Goal: Navigation & Orientation: Understand site structure

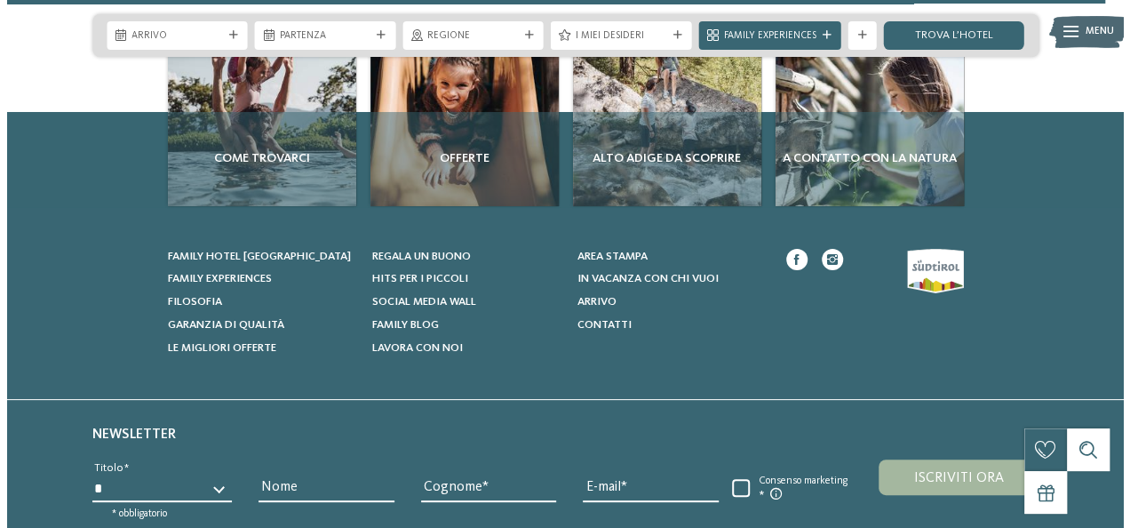
scroll to position [6399, 0]
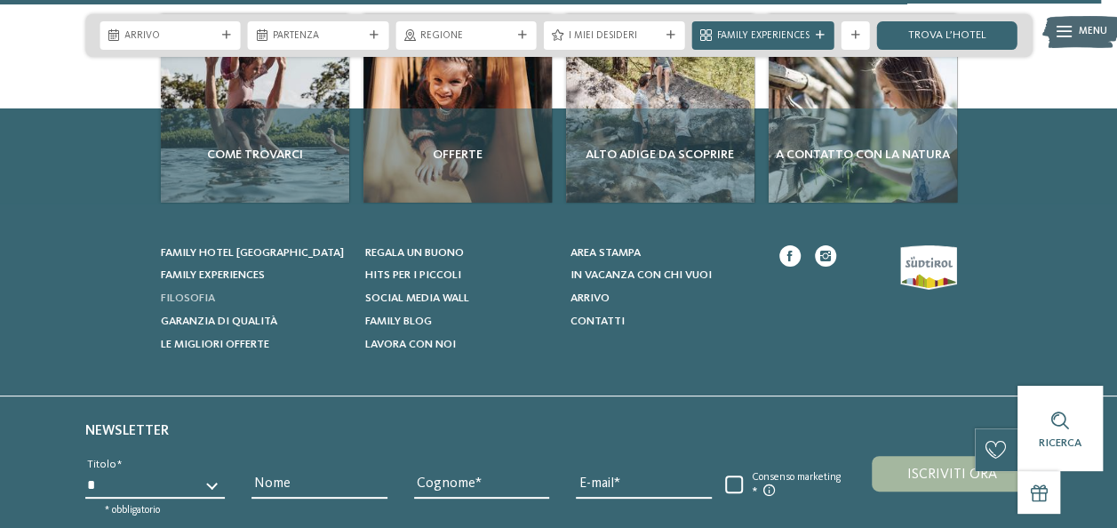
click at [198, 291] on link "Filosofia" at bounding box center [255, 299] width 188 height 16
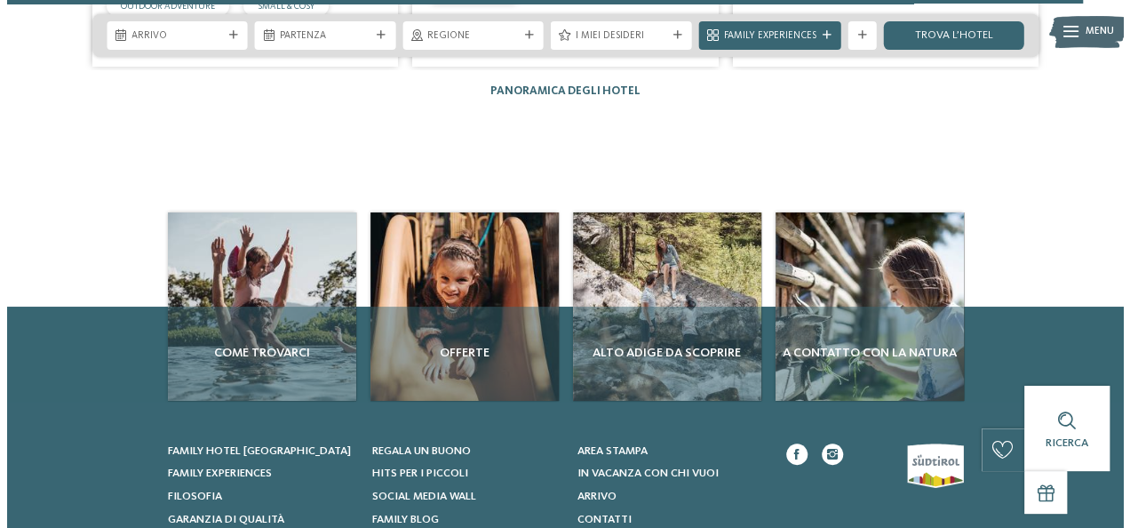
scroll to position [2577, 0]
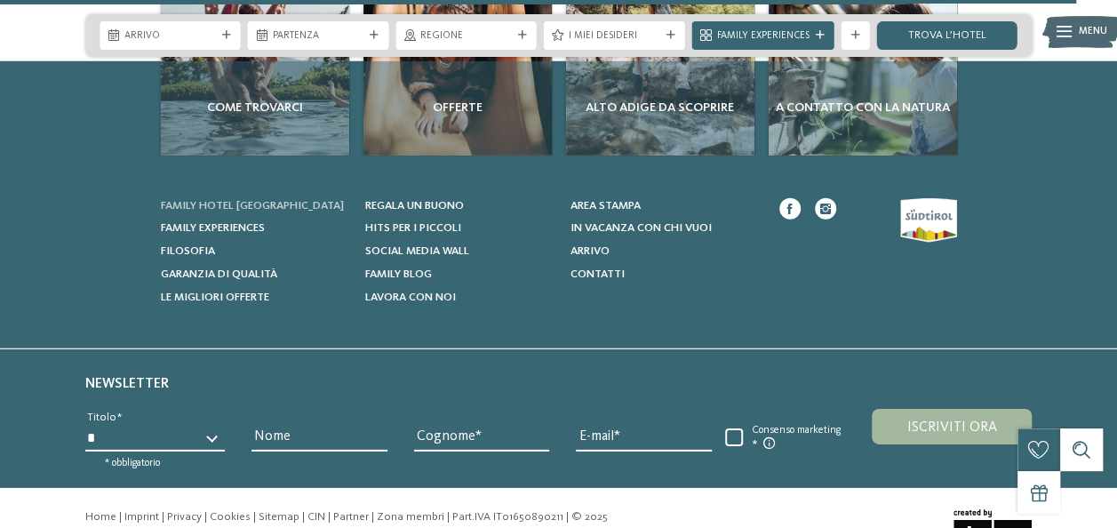
click at [236, 200] on span "Family hotel [GEOGRAPHIC_DATA]" at bounding box center [252, 206] width 183 height 12
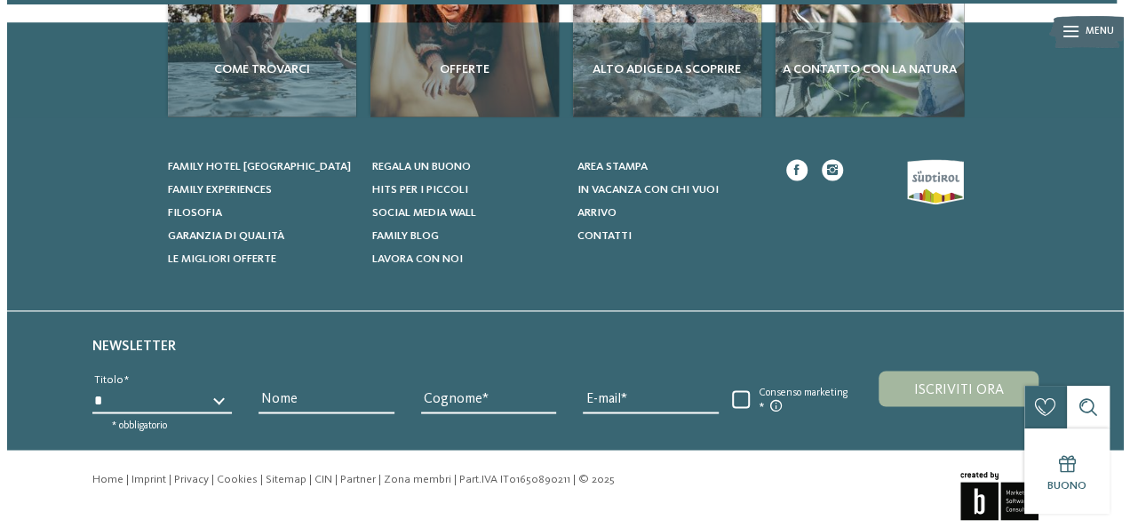
scroll to position [4751, 0]
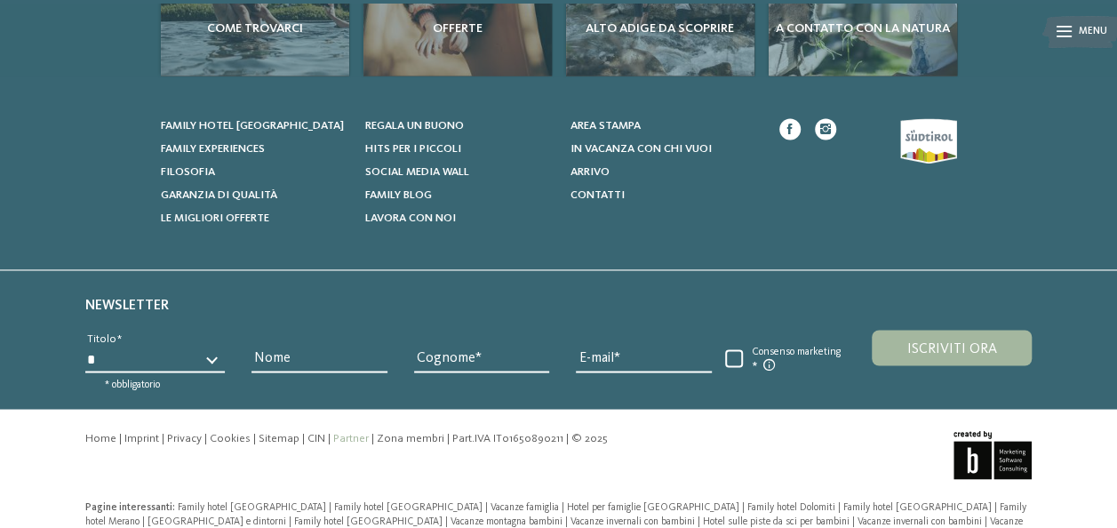
click at [350, 432] on link "Partner" at bounding box center [351, 438] width 36 height 12
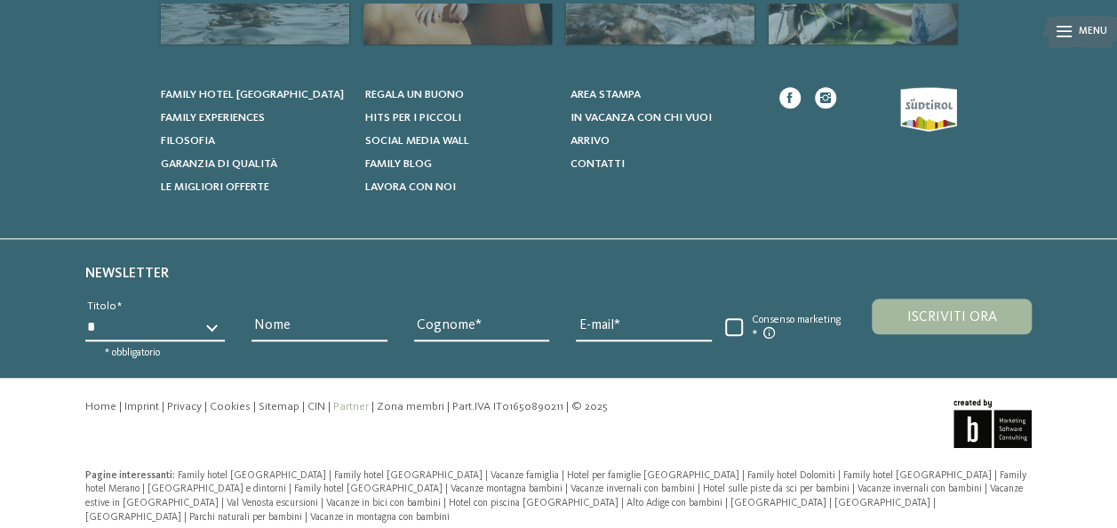
scroll to position [787, 0]
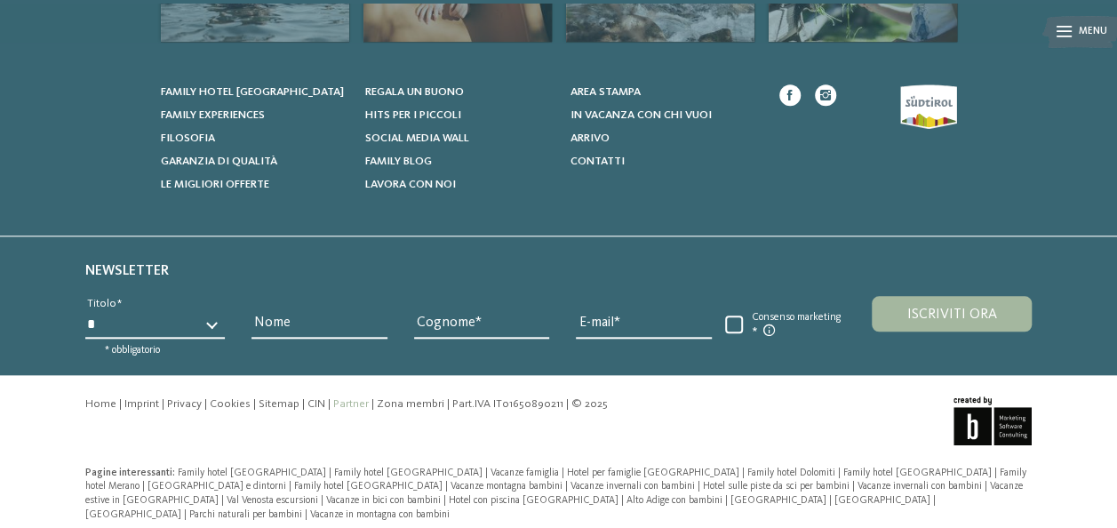
click at [341, 402] on link "Partner" at bounding box center [351, 404] width 36 height 12
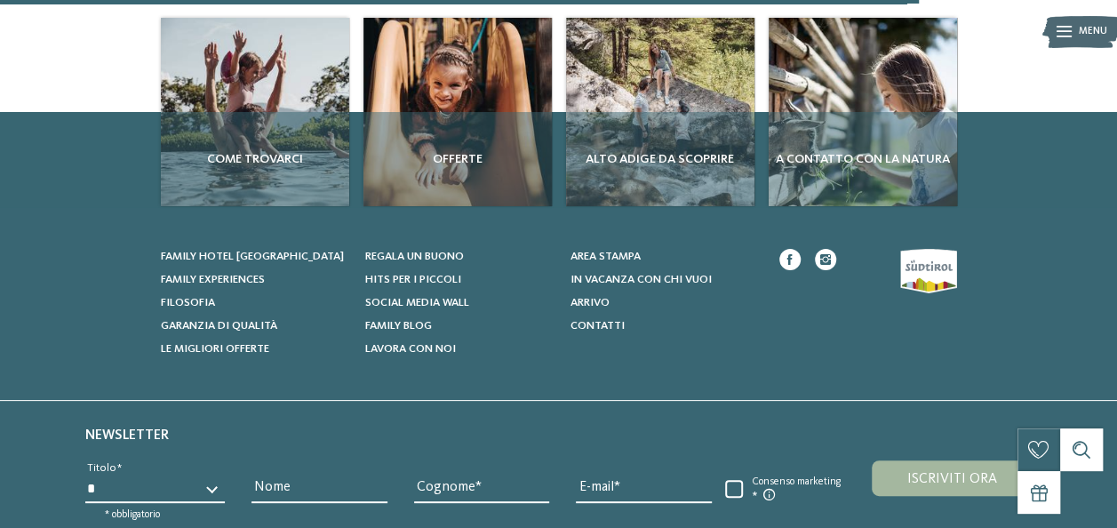
scroll to position [787, 0]
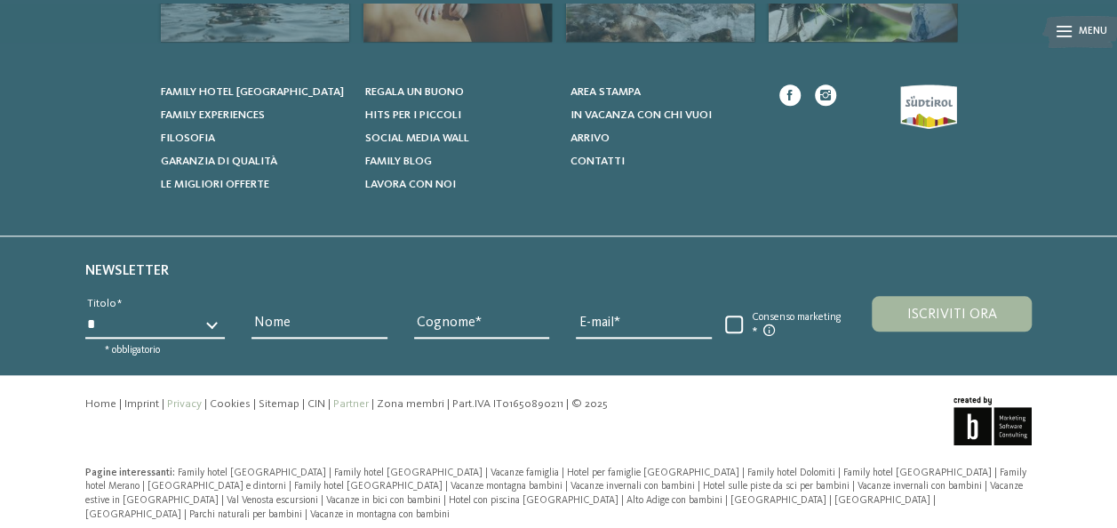
click at [188, 398] on link "Privacy" at bounding box center [184, 404] width 35 height 12
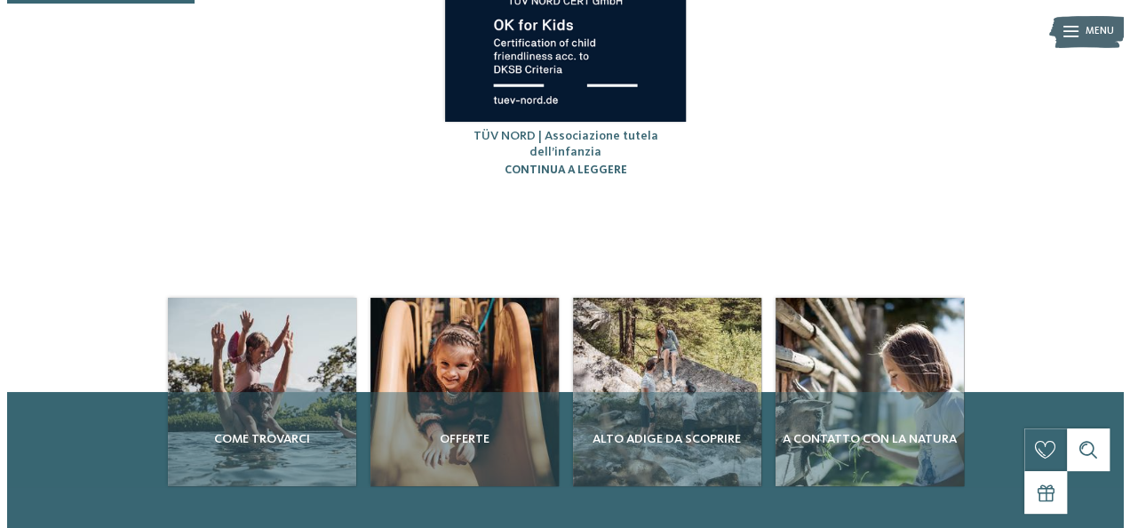
scroll to position [0, 0]
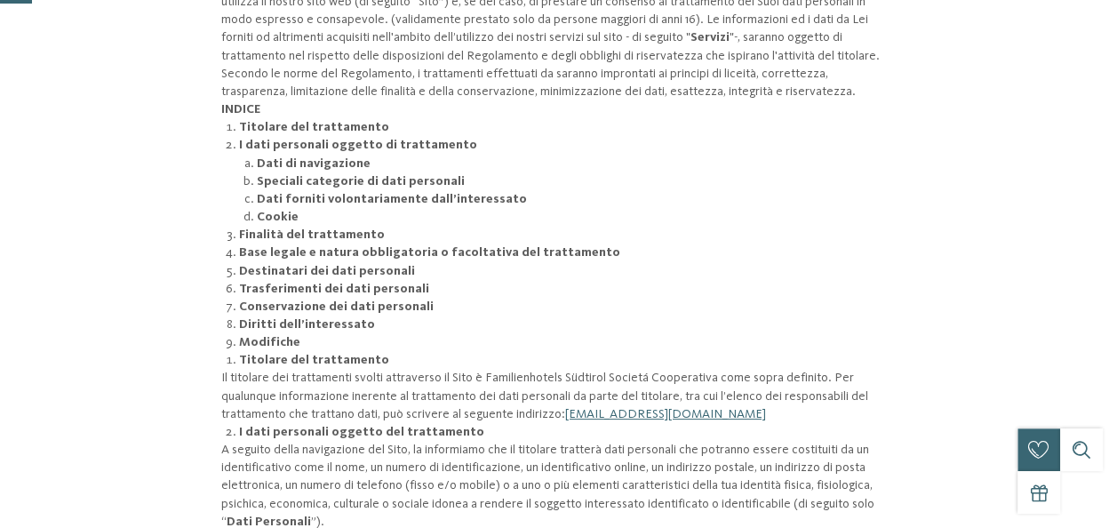
scroll to position [444, 0]
